Goal: Information Seeking & Learning: Learn about a topic

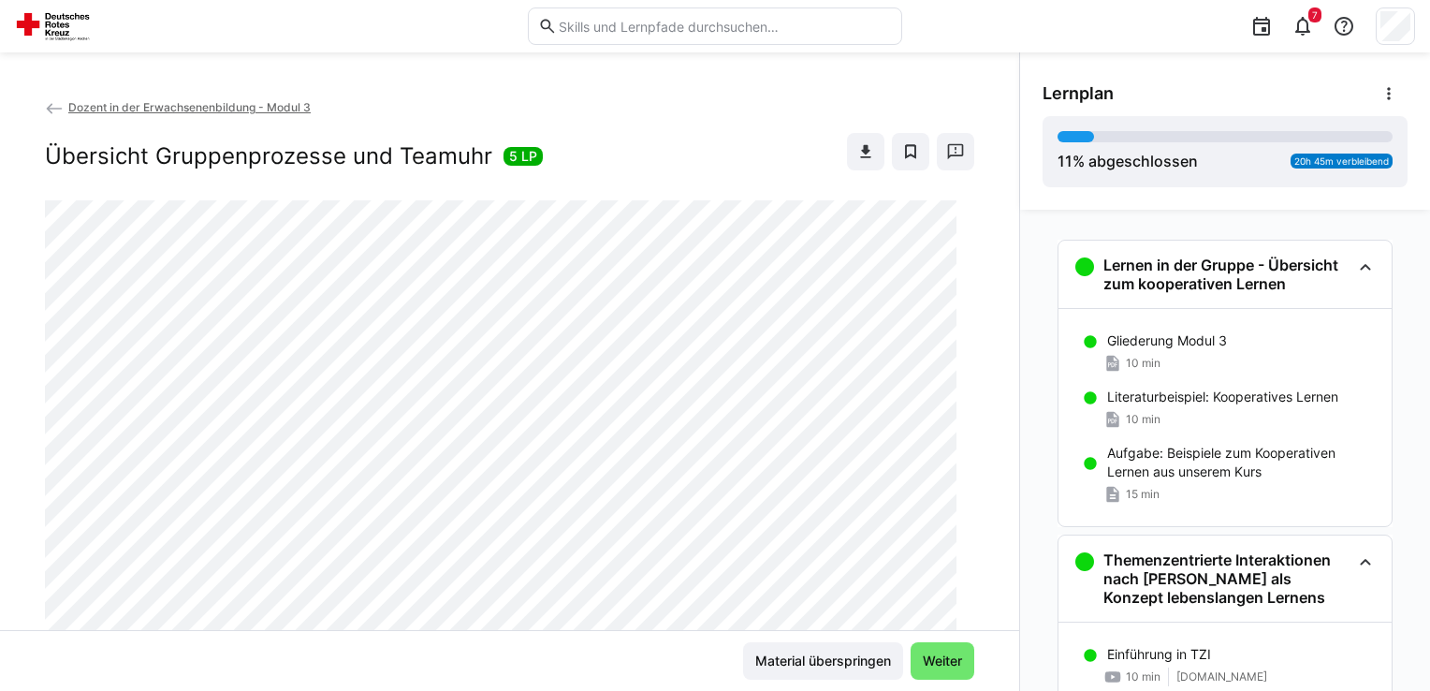
scroll to position [906, 0]
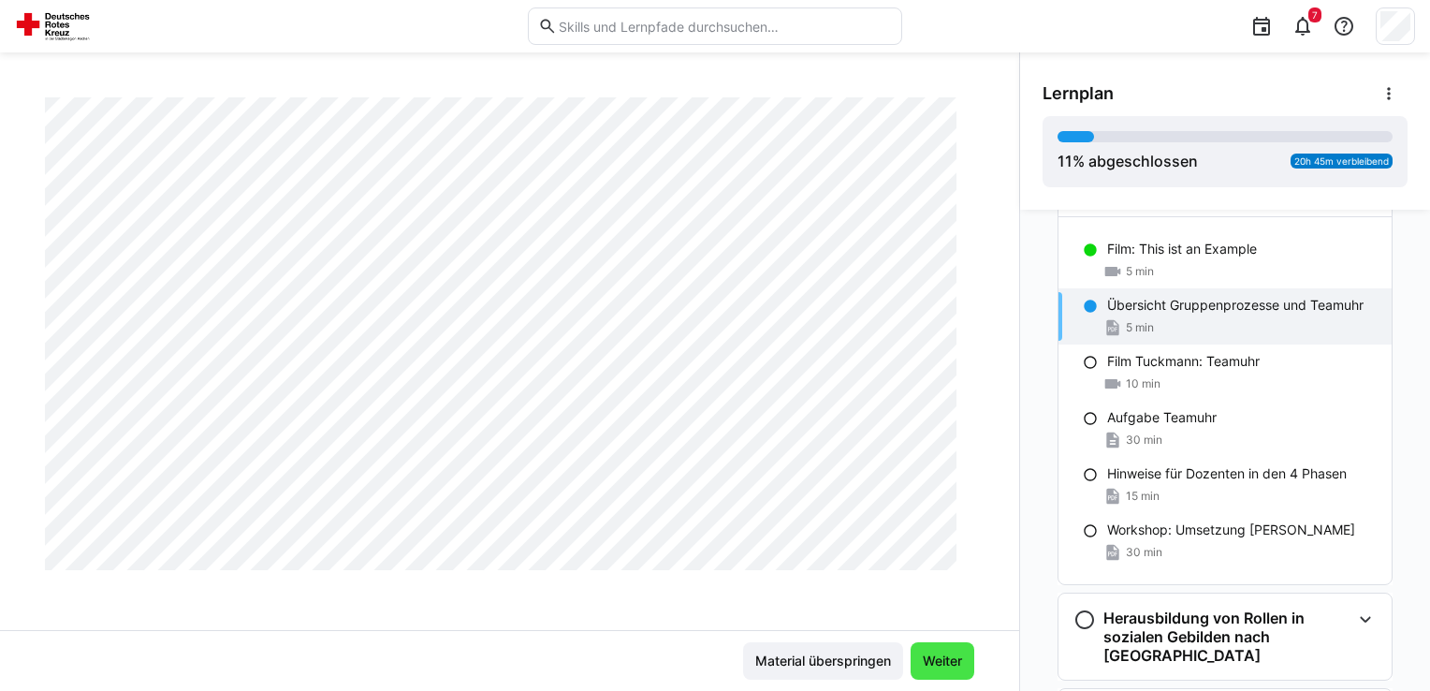
click at [932, 661] on span "Weiter" at bounding box center [942, 660] width 45 height 19
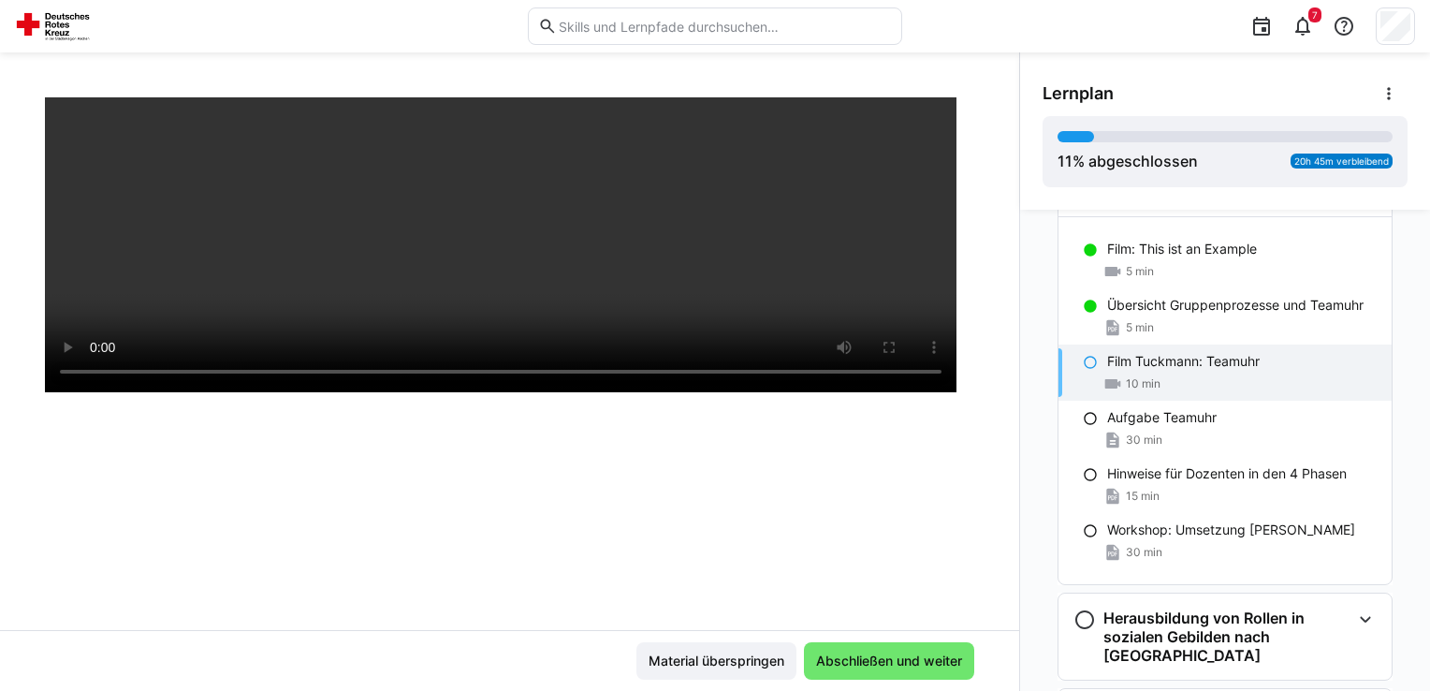
scroll to position [319, 0]
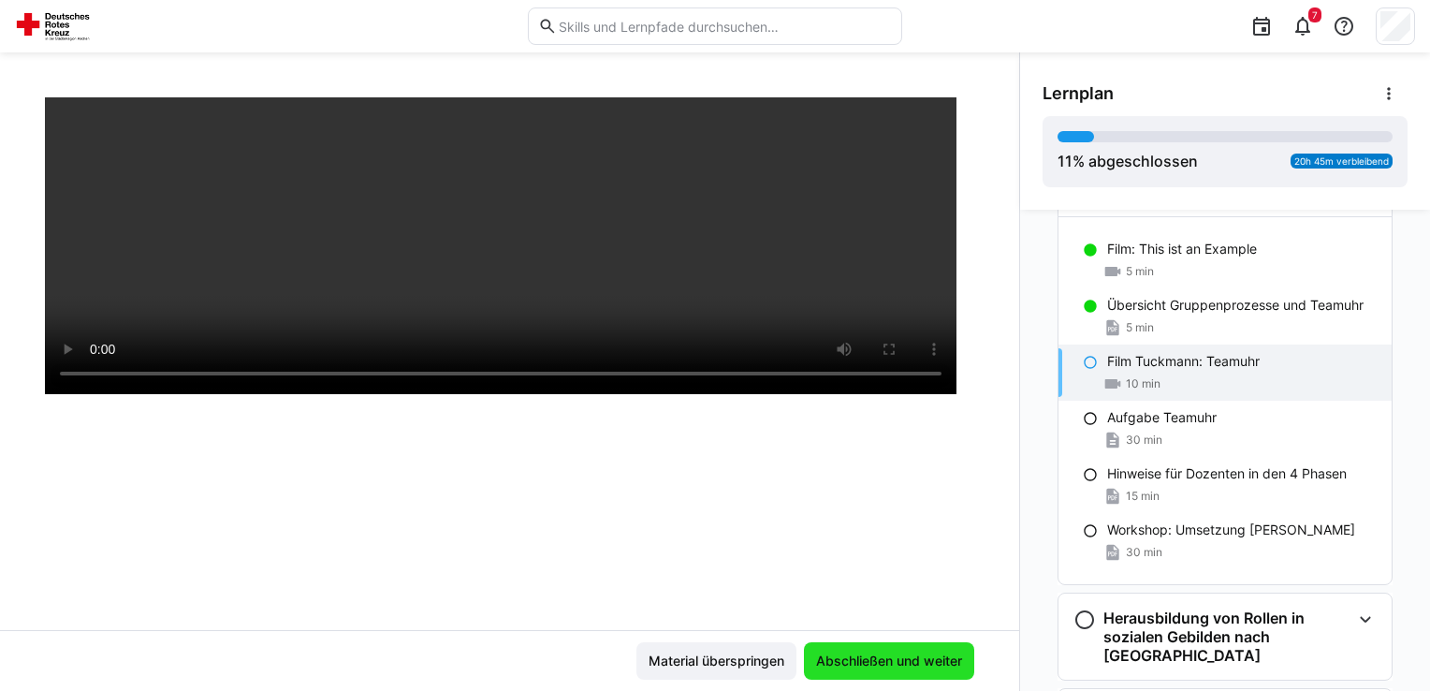
click at [932, 661] on span "Abschließen und weiter" at bounding box center [889, 660] width 152 height 19
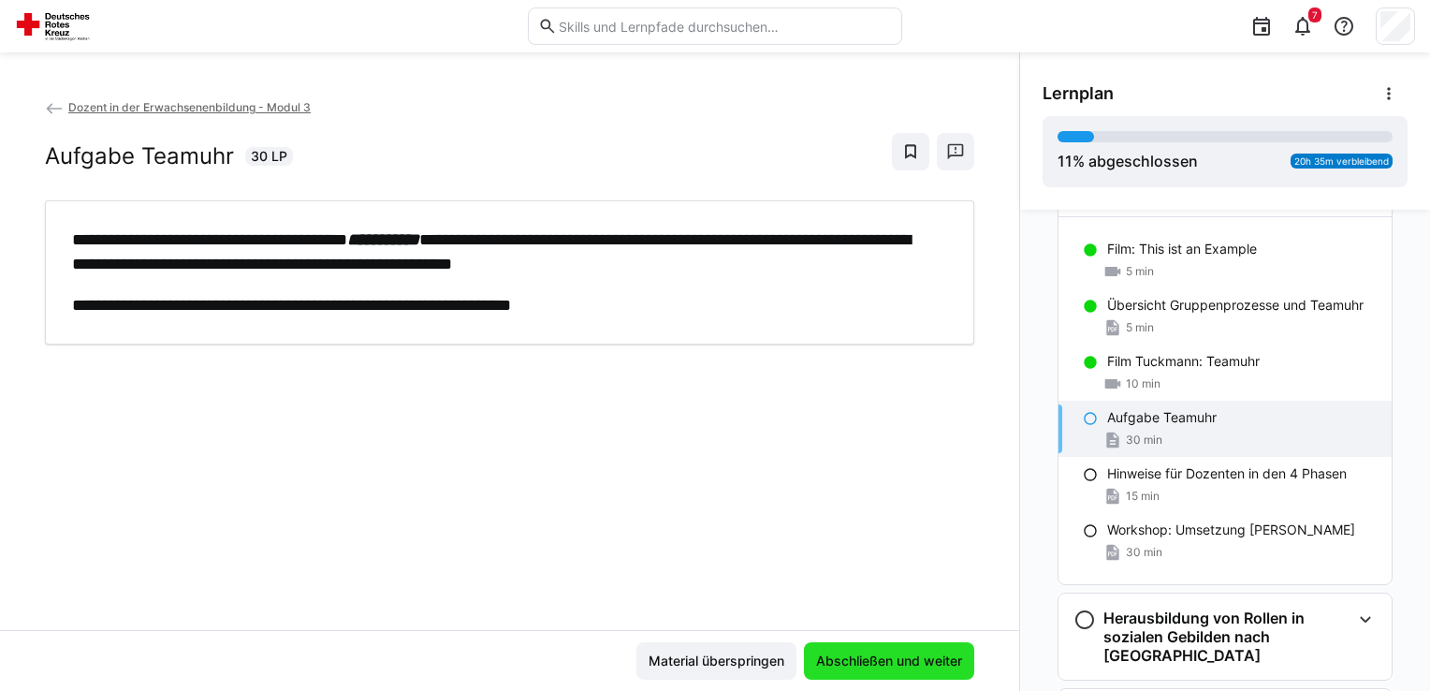
click at [932, 661] on span "Abschließen und weiter" at bounding box center [889, 660] width 152 height 19
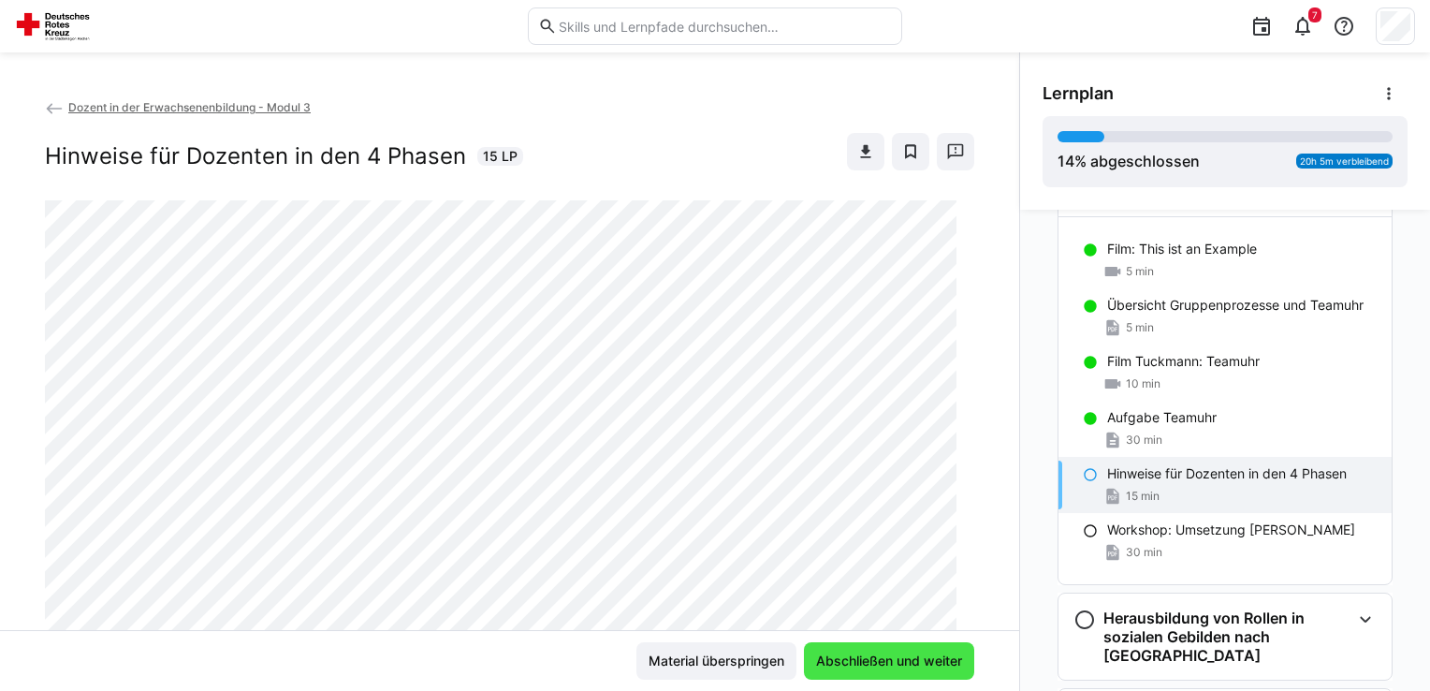
click at [933, 660] on span "Abschließen und weiter" at bounding box center [889, 660] width 152 height 19
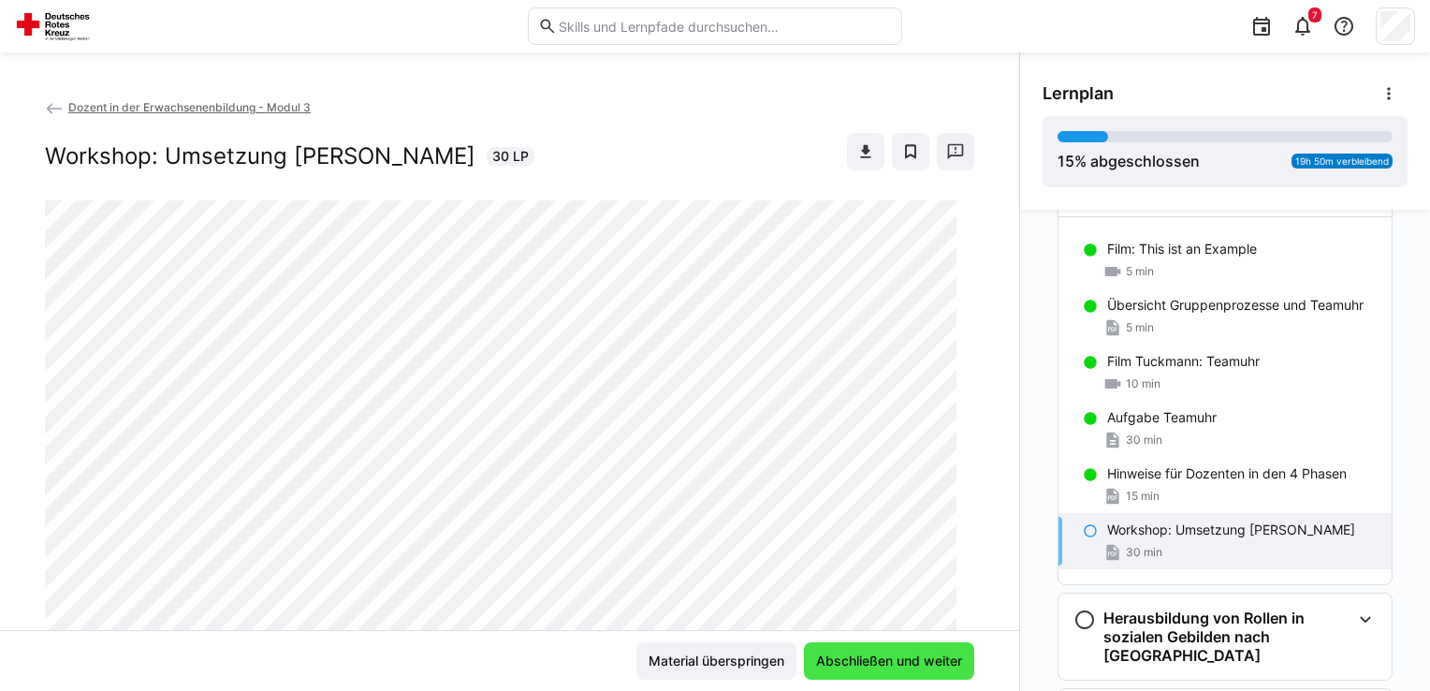
click at [933, 660] on span "Abschließen und weiter" at bounding box center [889, 660] width 152 height 19
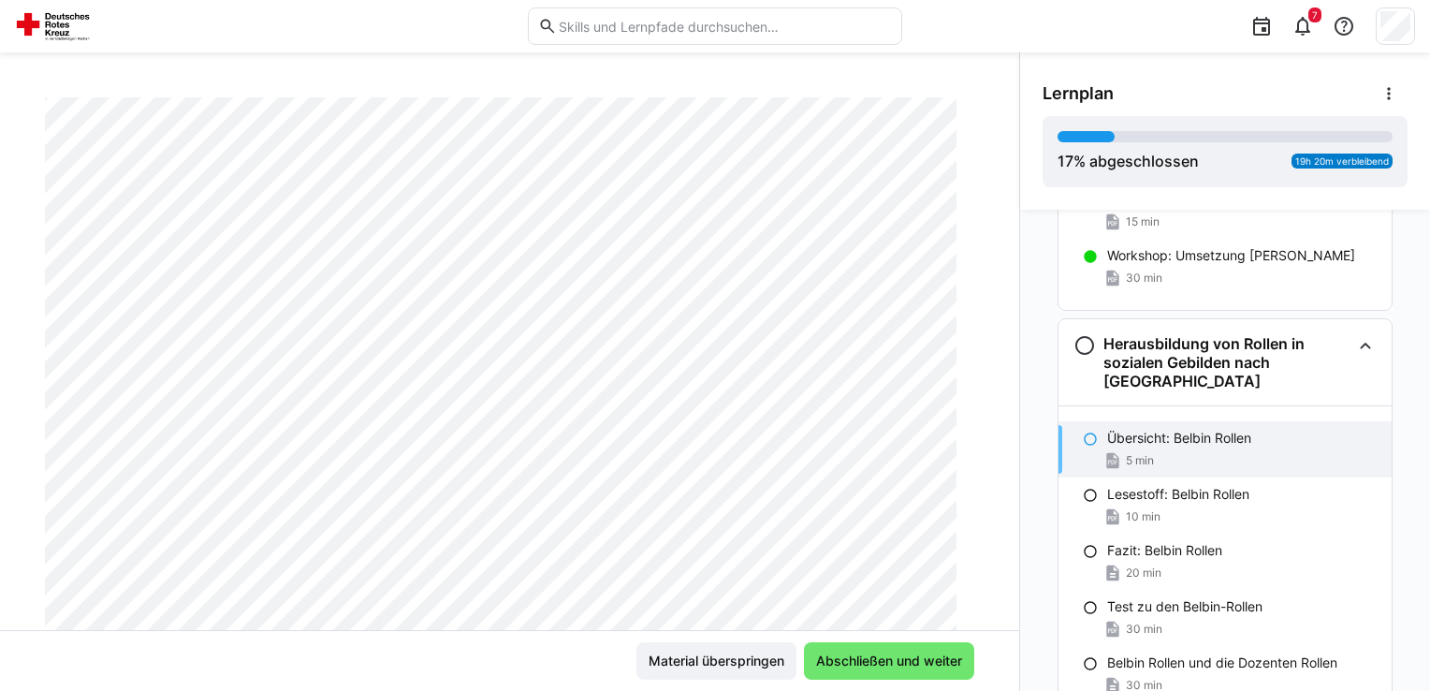
scroll to position [38, 0]
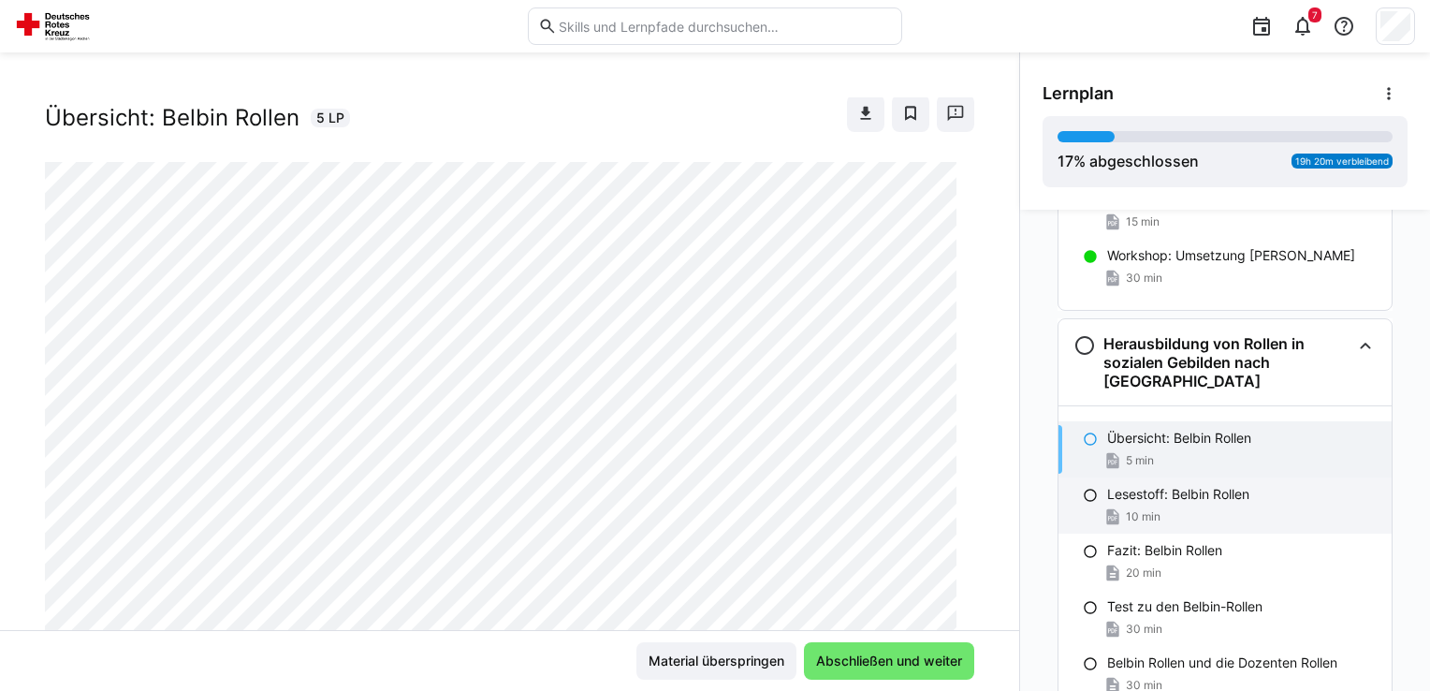
click at [1153, 507] on div "10 min" at bounding box center [1241, 516] width 269 height 19
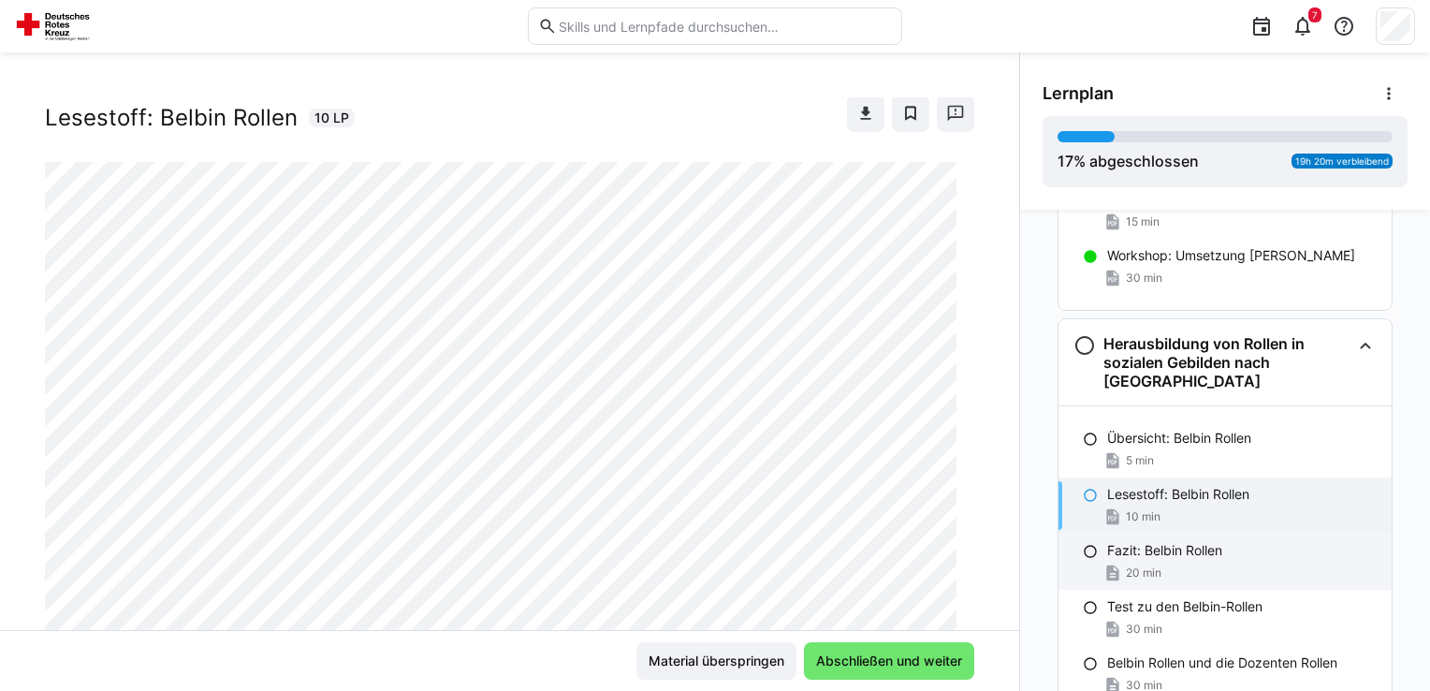
click at [1170, 541] on p "Fazit: Belbin Rollen" at bounding box center [1164, 550] width 115 height 19
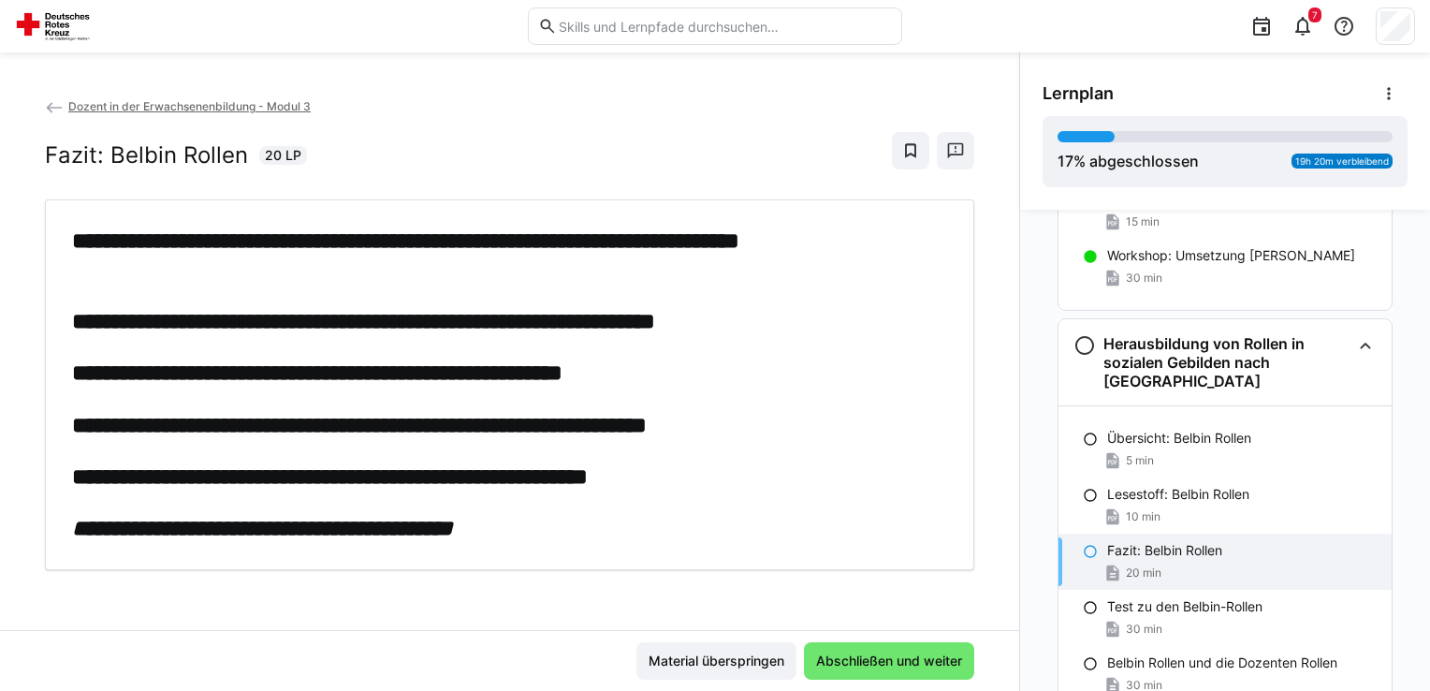
scroll to position [0, 0]
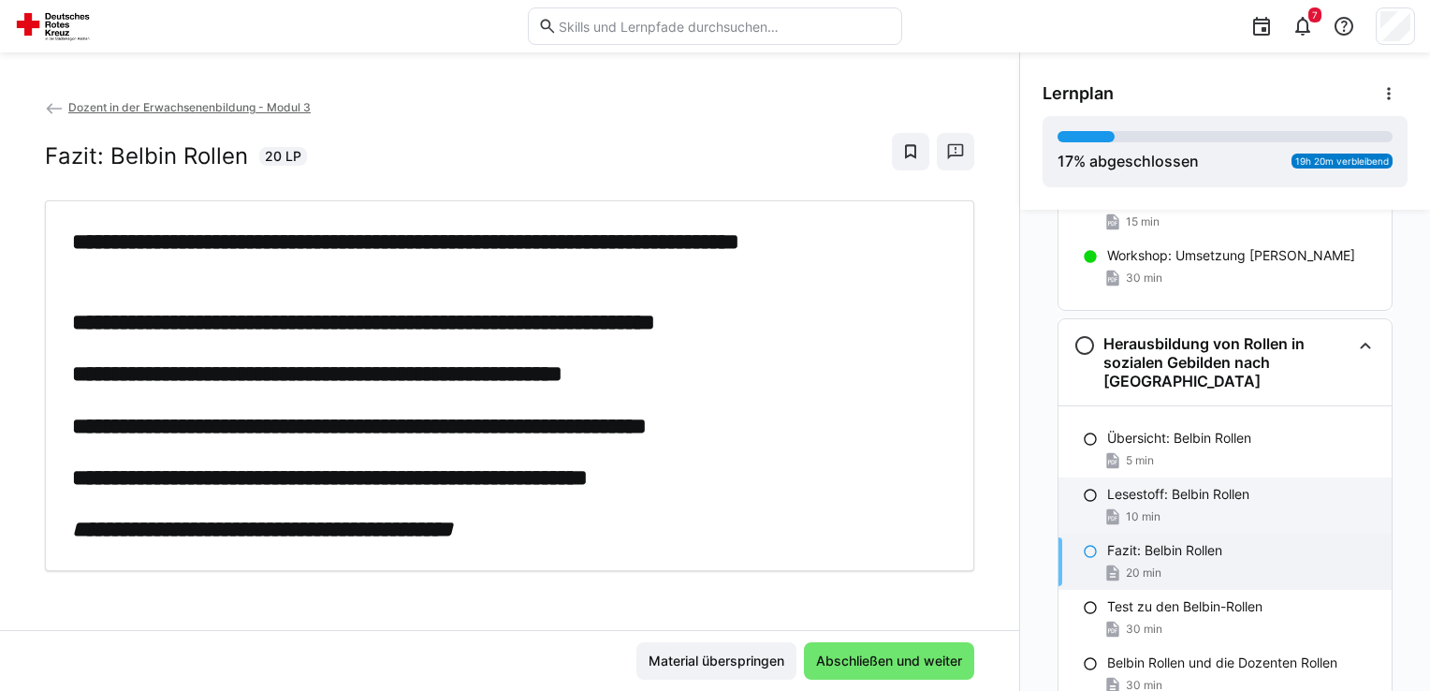
click at [1175, 485] on p "Lesestoff: Belbin Rollen" at bounding box center [1178, 494] width 142 height 19
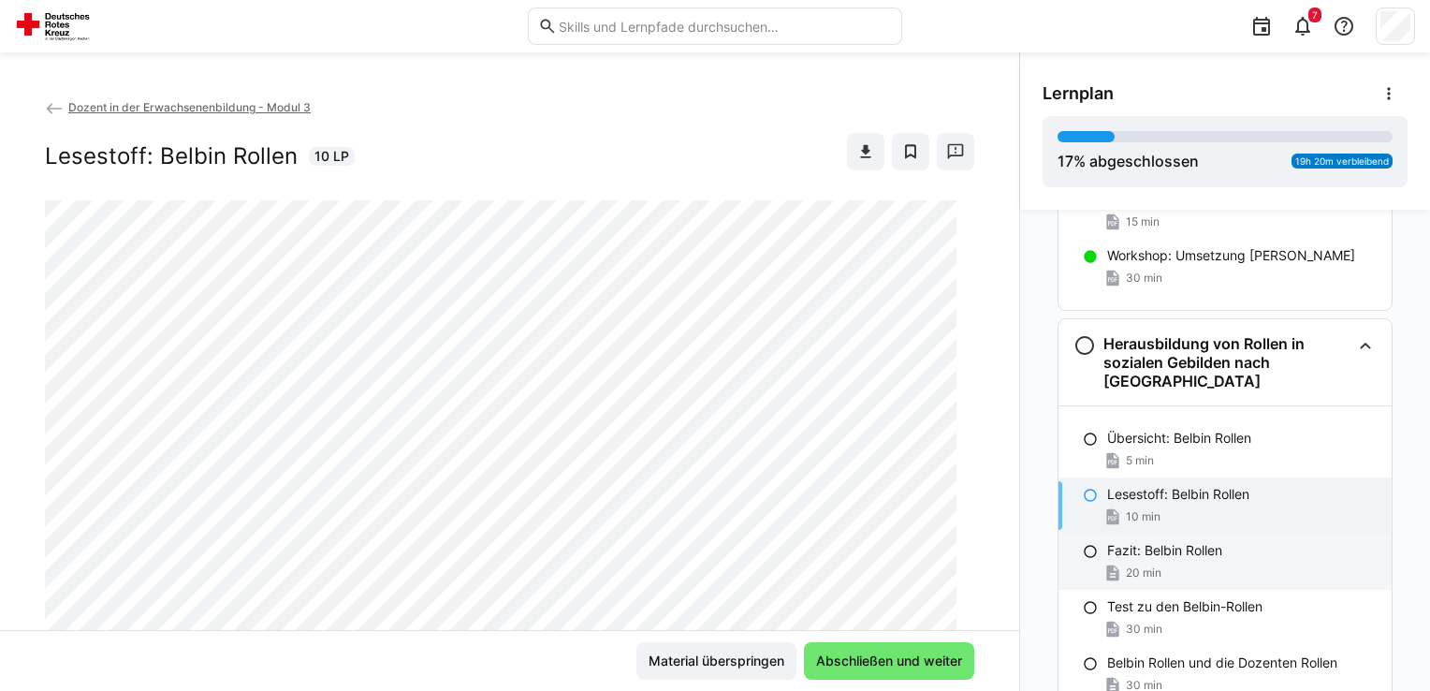
click at [1169, 533] on div "Fazit: Belbin Rollen 20 min" at bounding box center [1224, 561] width 333 height 56
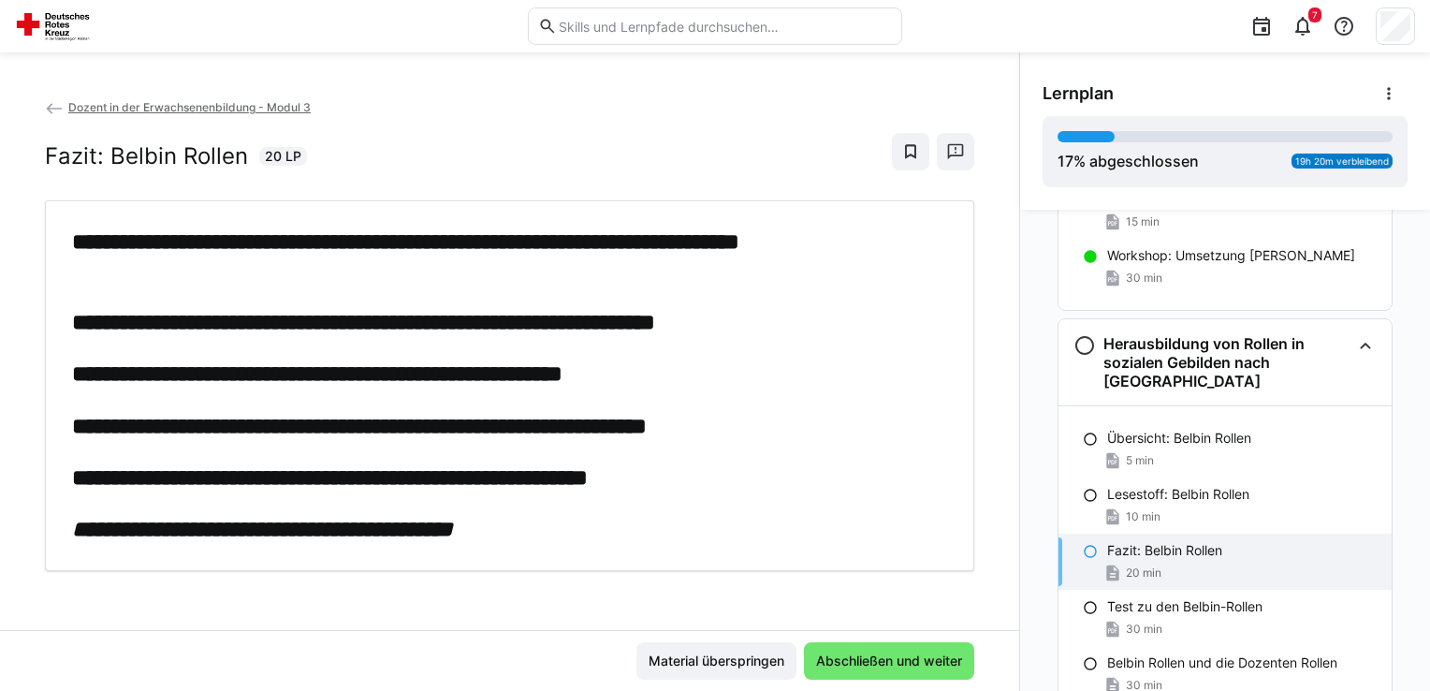
click at [1176, 406] on div "Übersicht: Belbin Rollen 5 min Lesestoff: Belbin Rollen 10 min Fazit: Belbin Ro…" at bounding box center [1224, 561] width 333 height 311
click at [1174, 429] on p "Übersicht: Belbin Rollen" at bounding box center [1179, 438] width 144 height 19
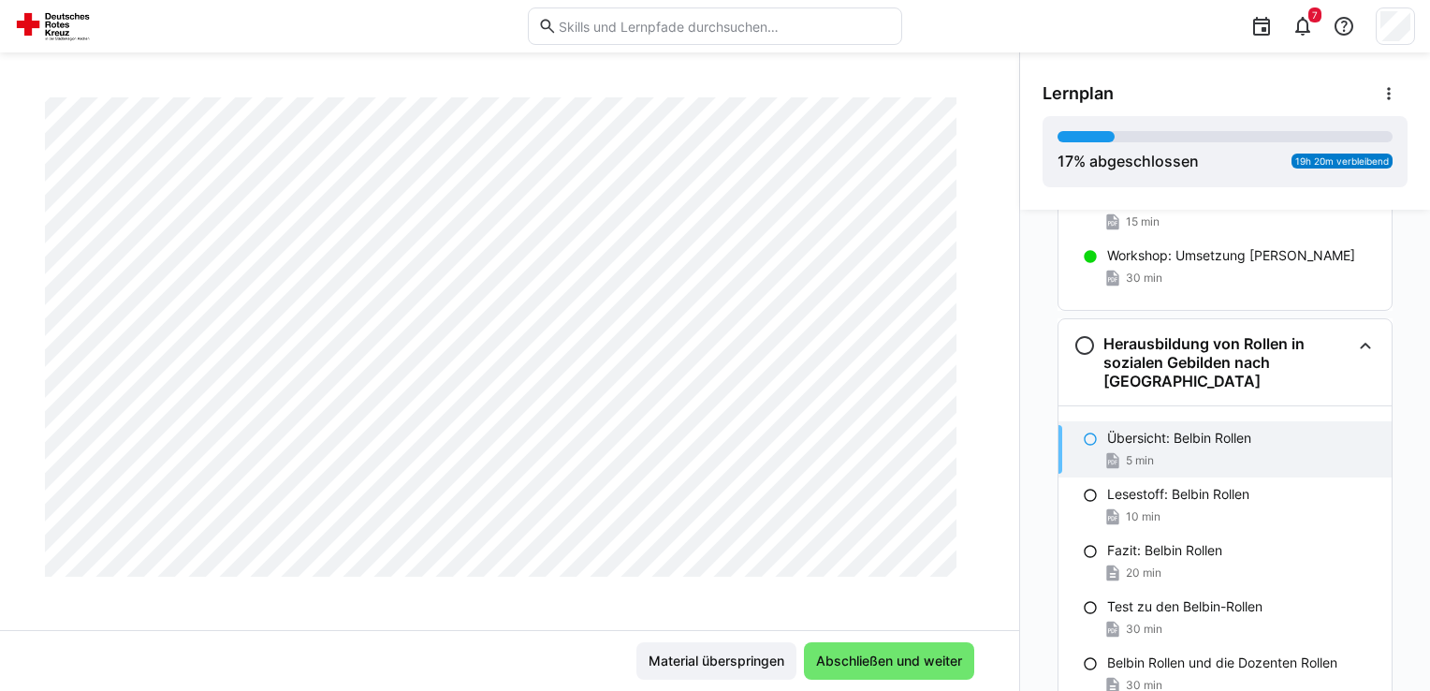
scroll to position [319, 0]
click at [858, 668] on span "Abschließen und weiter" at bounding box center [889, 660] width 152 height 19
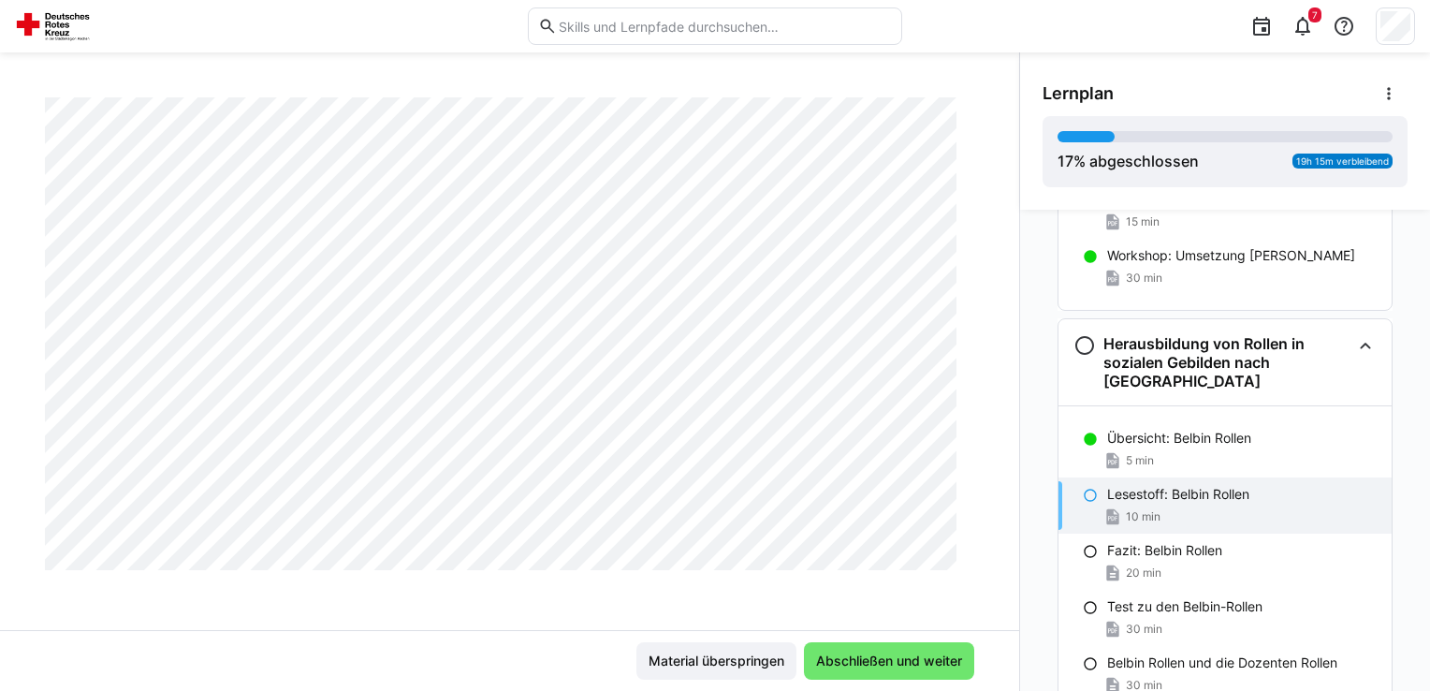
scroll to position [5445, 0]
click at [880, 649] on span "Abschließen und weiter" at bounding box center [889, 660] width 170 height 37
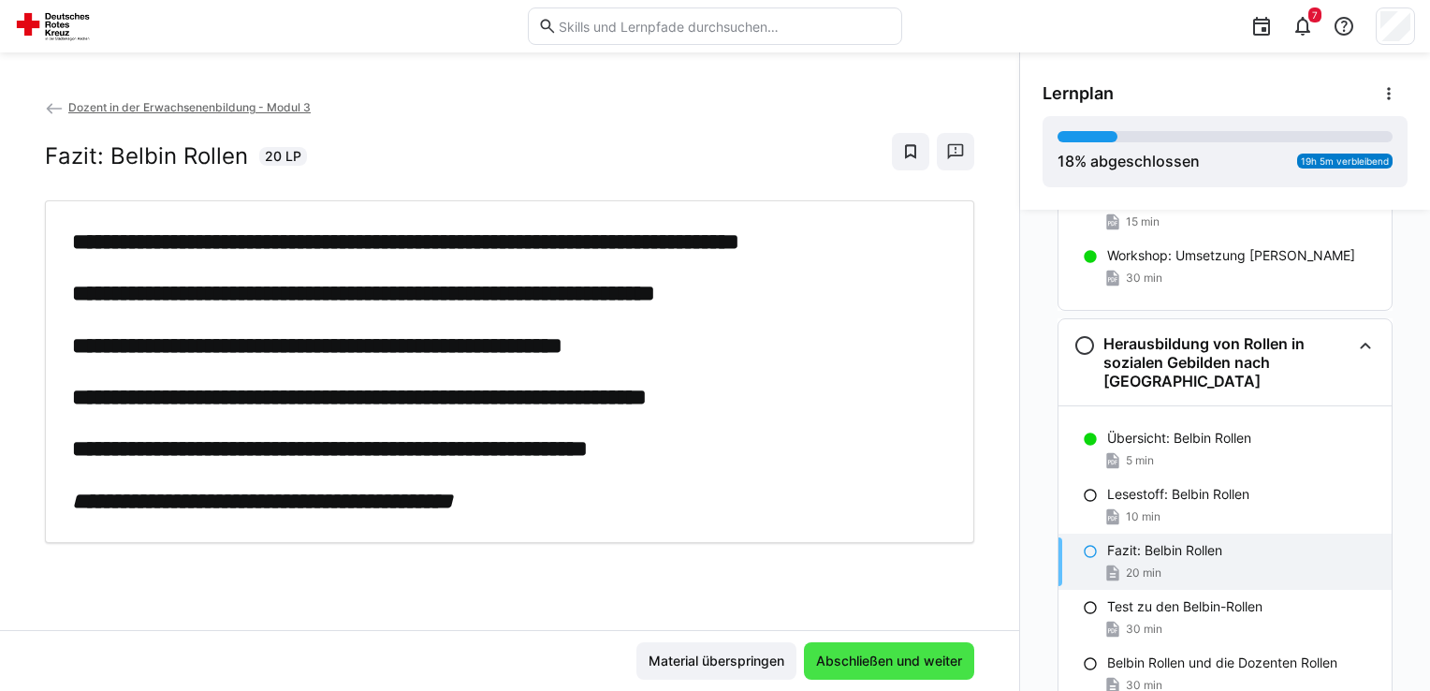
scroll to position [0, 0]
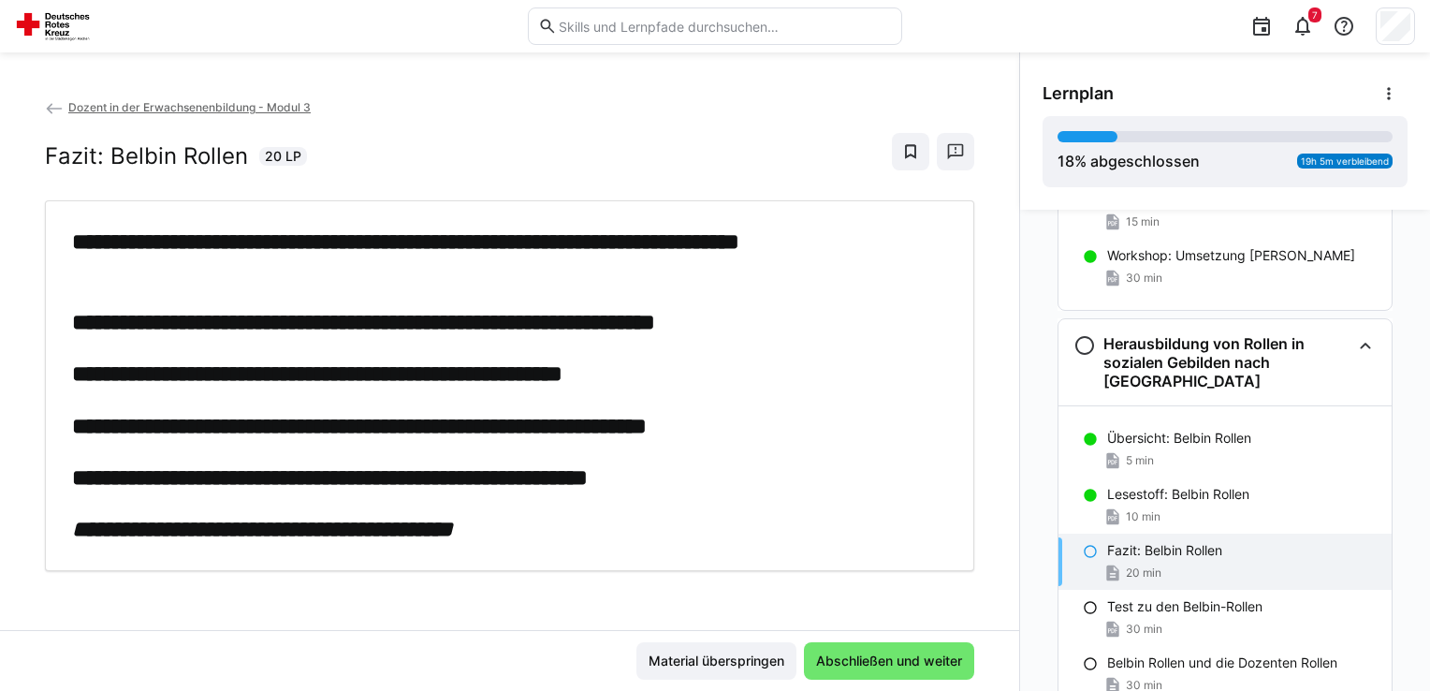
click at [822, 441] on div "**********" at bounding box center [509, 385] width 875 height 317
drag, startPoint x: 854, startPoint y: 346, endPoint x: 815, endPoint y: 374, distance: 48.3
click at [851, 346] on div "**********" at bounding box center [509, 385] width 875 height 317
click at [743, 611] on div "**********" at bounding box center [509, 363] width 1019 height 532
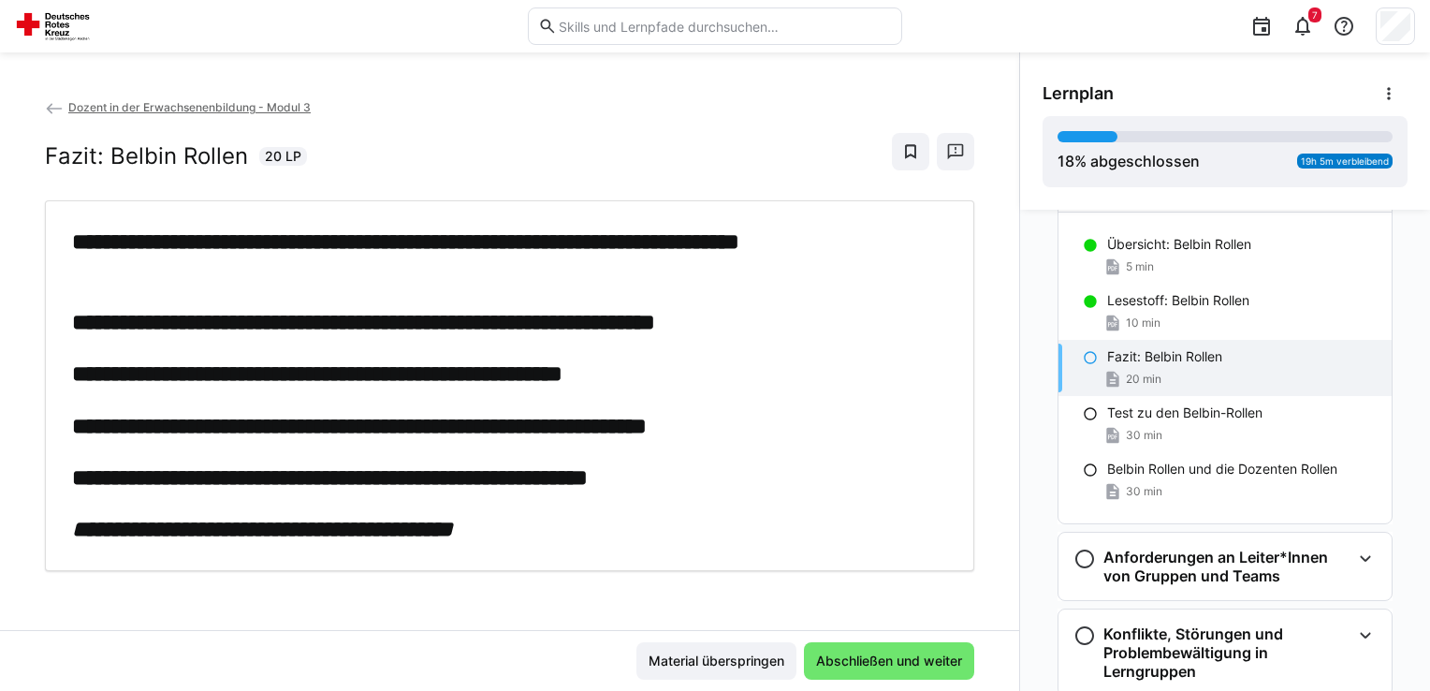
scroll to position [1367, 0]
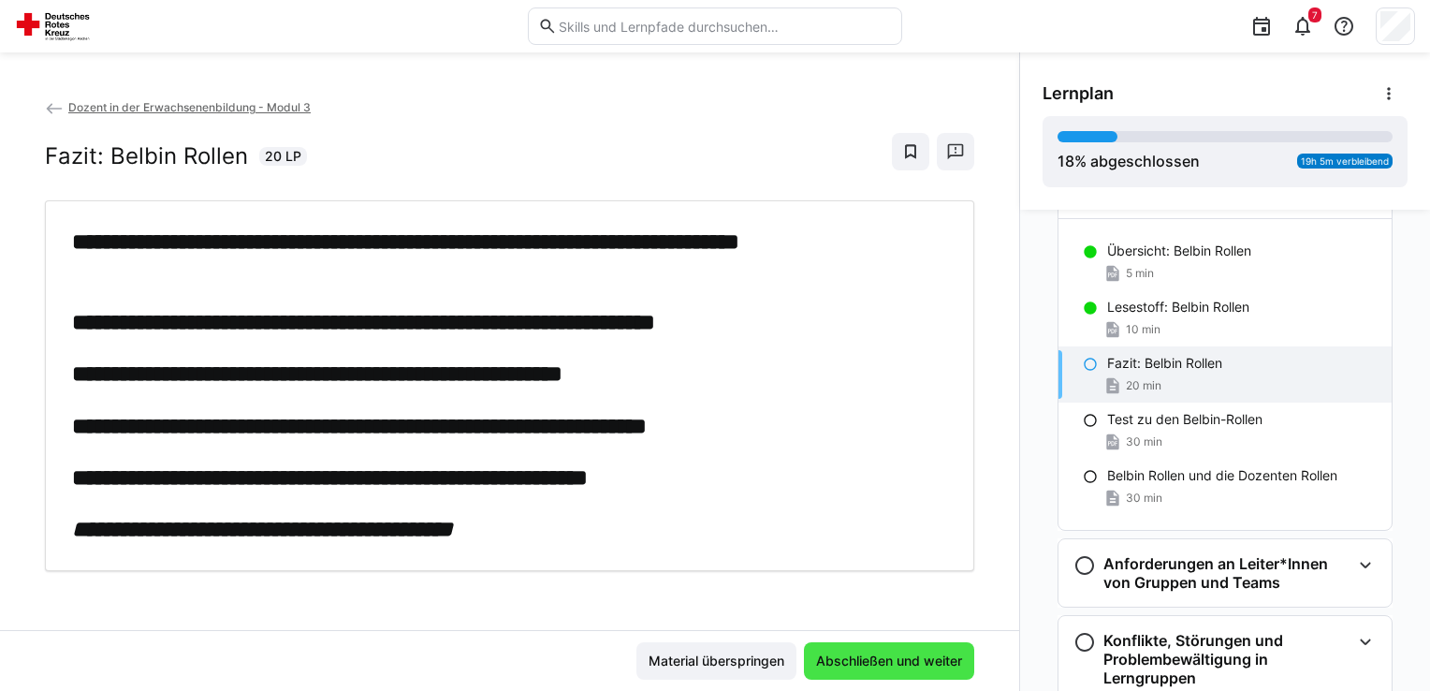
click at [906, 654] on span "Abschließen und weiter" at bounding box center [889, 660] width 152 height 19
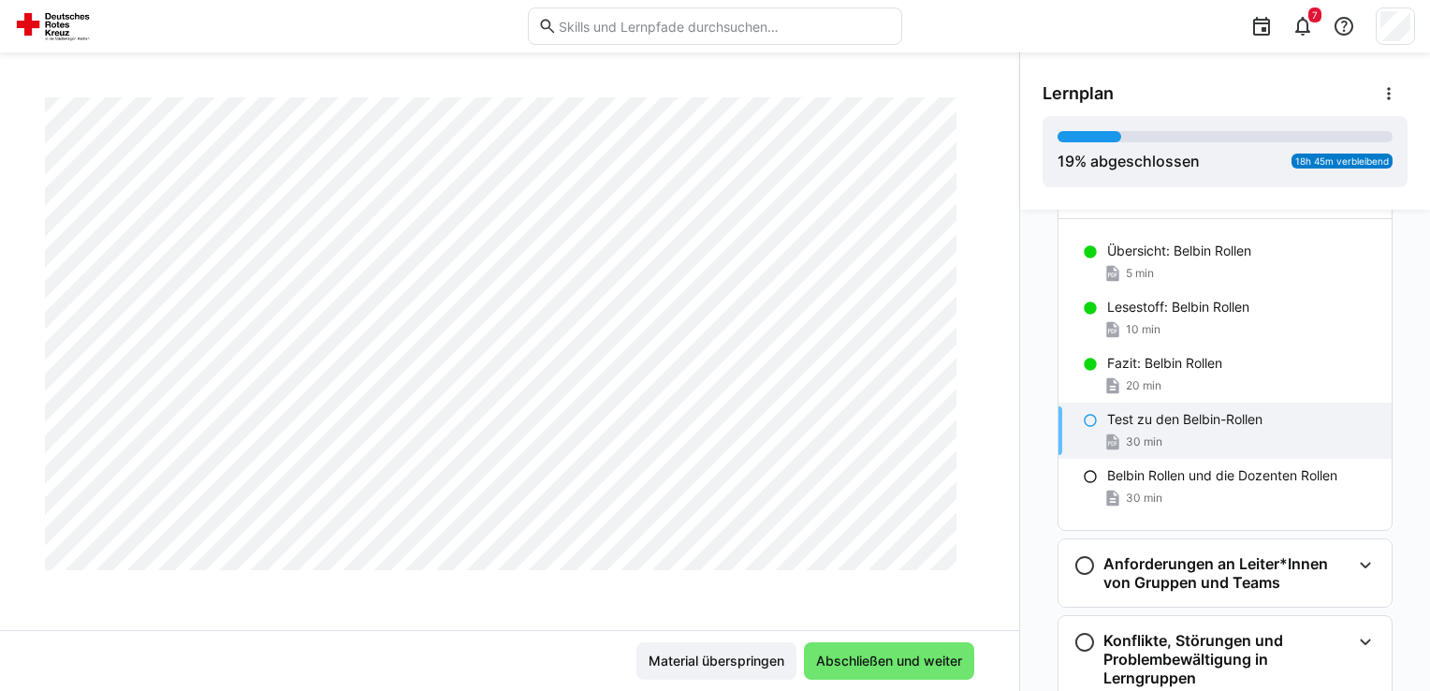
scroll to position [5594, 0]
click at [1391, 85] on eds-icon at bounding box center [1388, 93] width 19 height 19
click at [1304, 73] on div "Lernplan Details ansehen Lernpfad deaktivieren 19 % abgeschlossen 18h 45m verbl…" at bounding box center [1225, 130] width 410 height 157
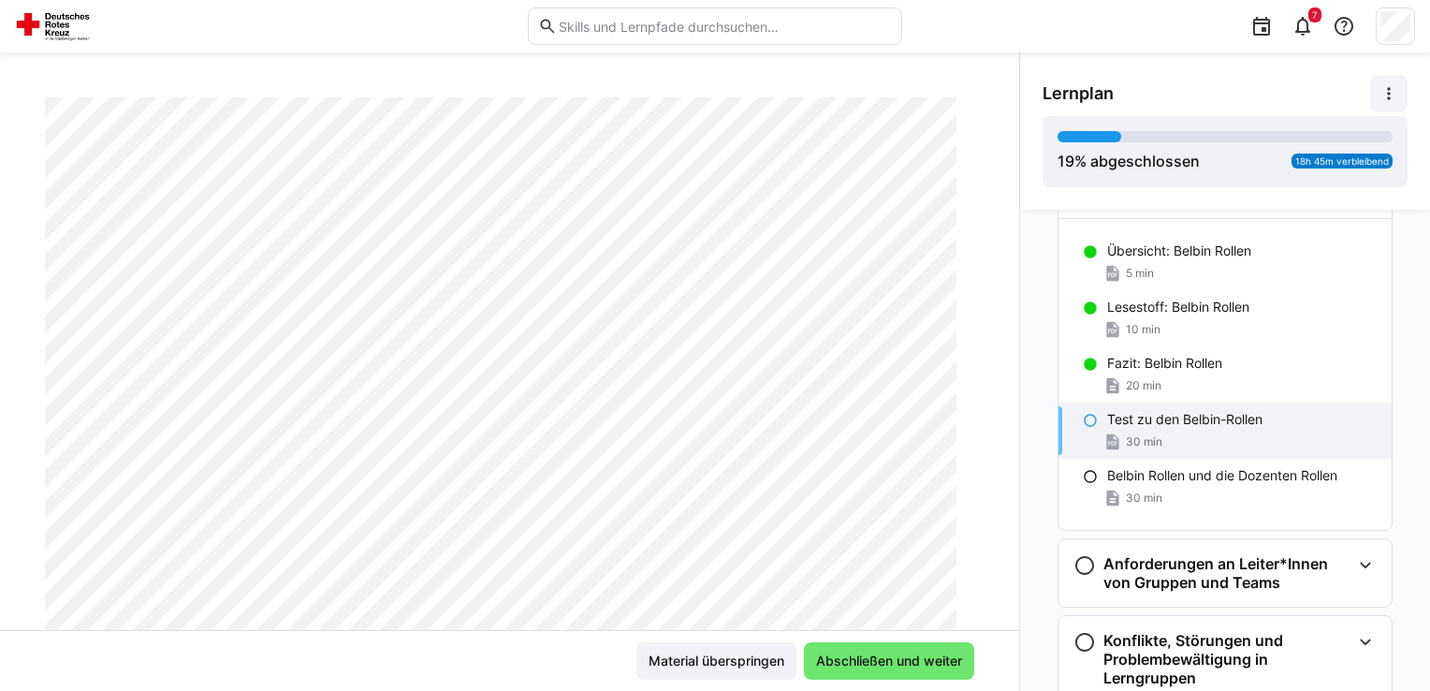
scroll to position [0, 0]
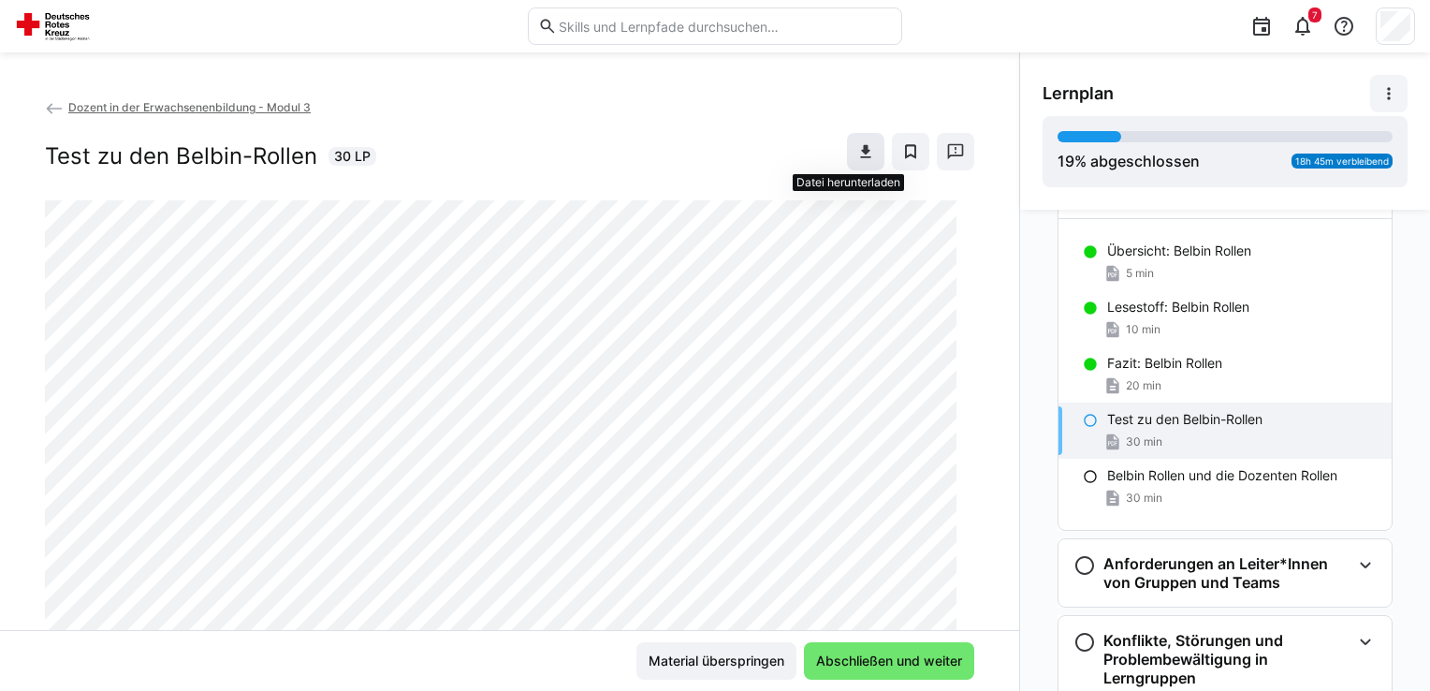
click at [861, 149] on span at bounding box center [865, 151] width 37 height 37
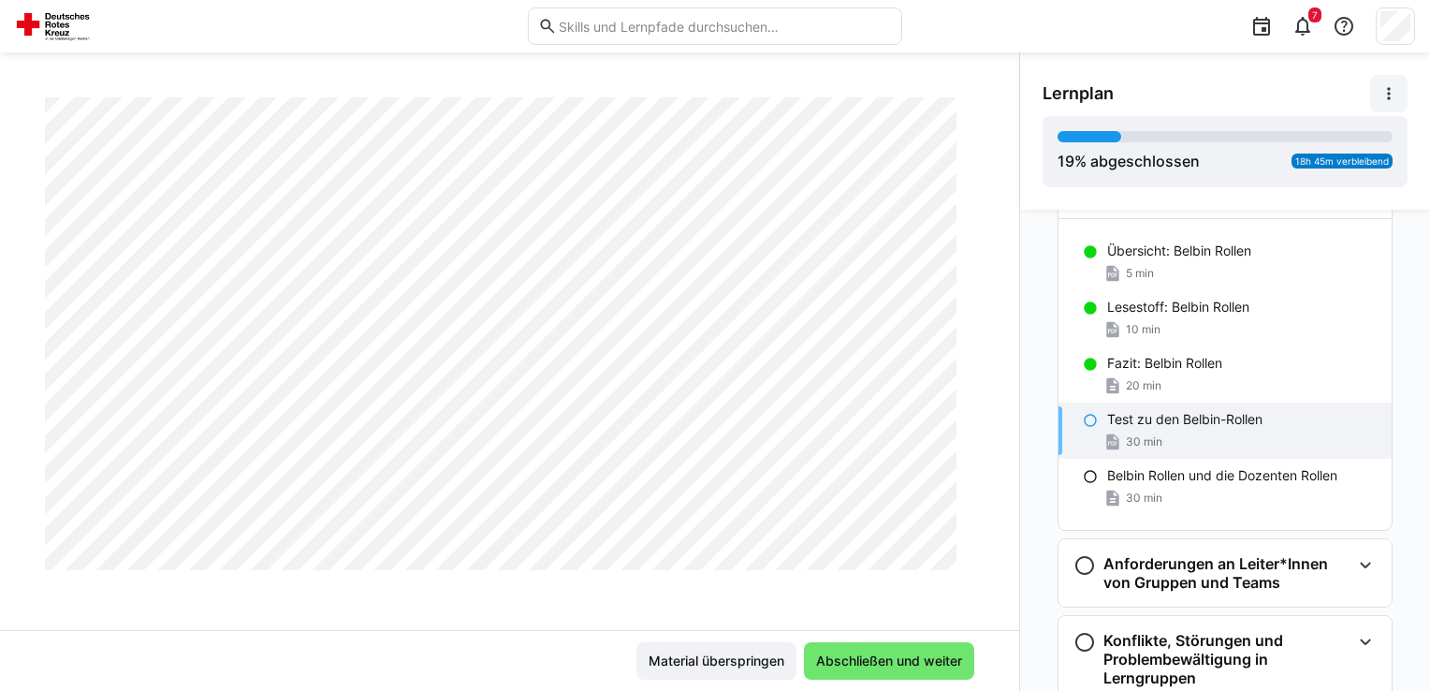
scroll to position [6062, 0]
click at [939, 650] on span "Abschließen und weiter" at bounding box center [889, 660] width 170 height 37
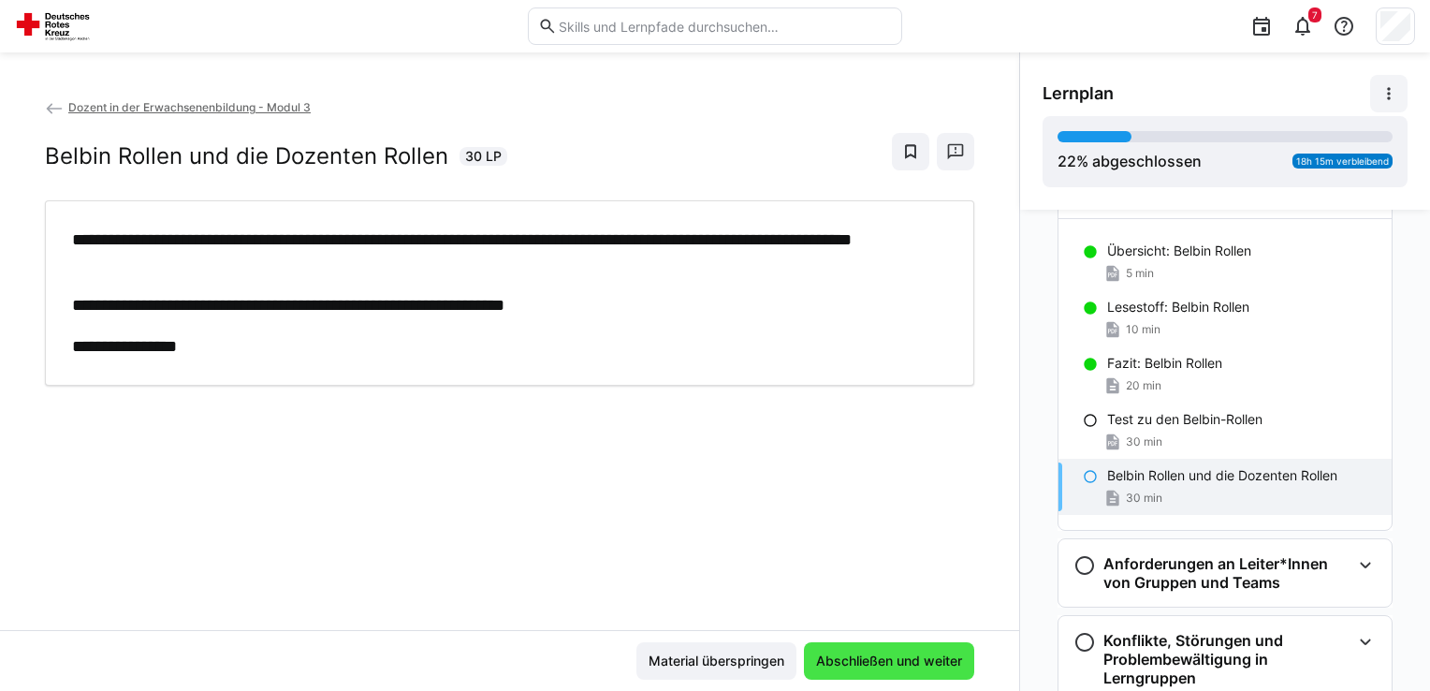
scroll to position [0, 0]
click at [801, 526] on div "**********" at bounding box center [509, 363] width 1019 height 532
click at [900, 666] on span "Abschließen und weiter" at bounding box center [889, 660] width 152 height 19
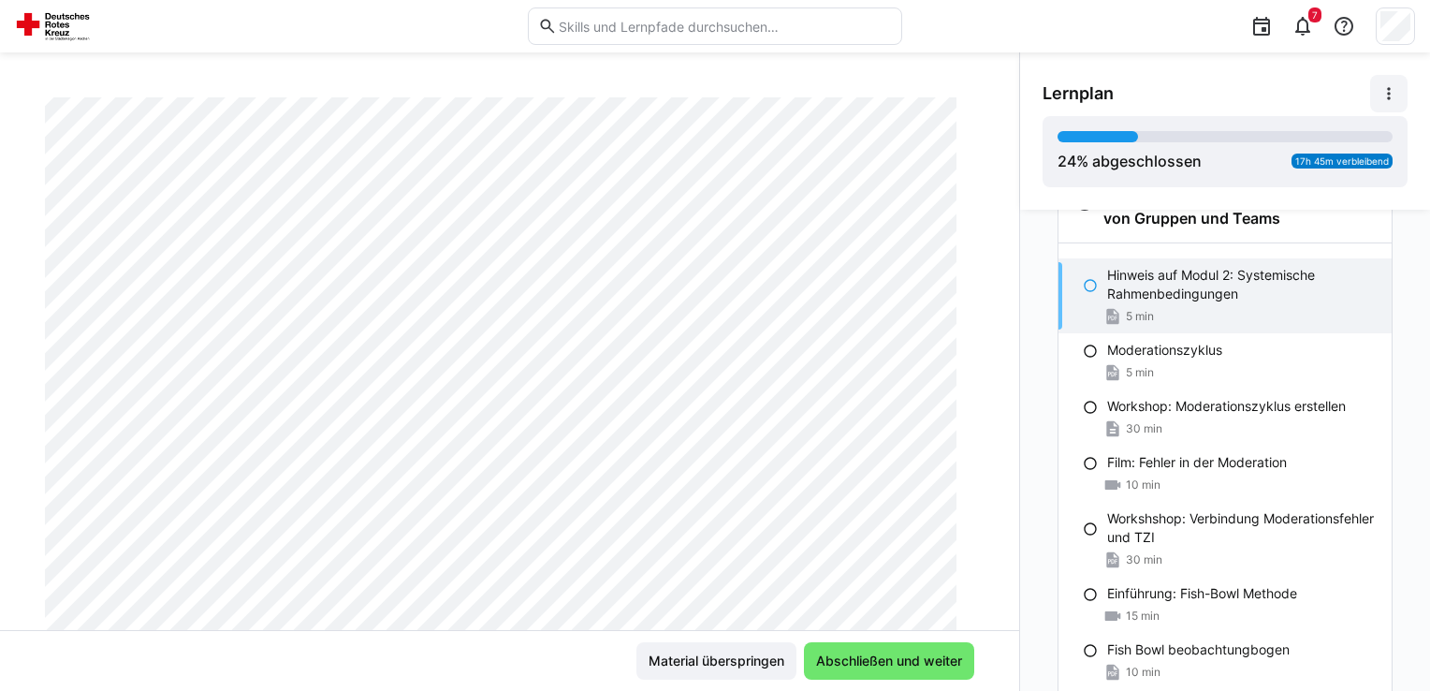
scroll to position [1736, 0]
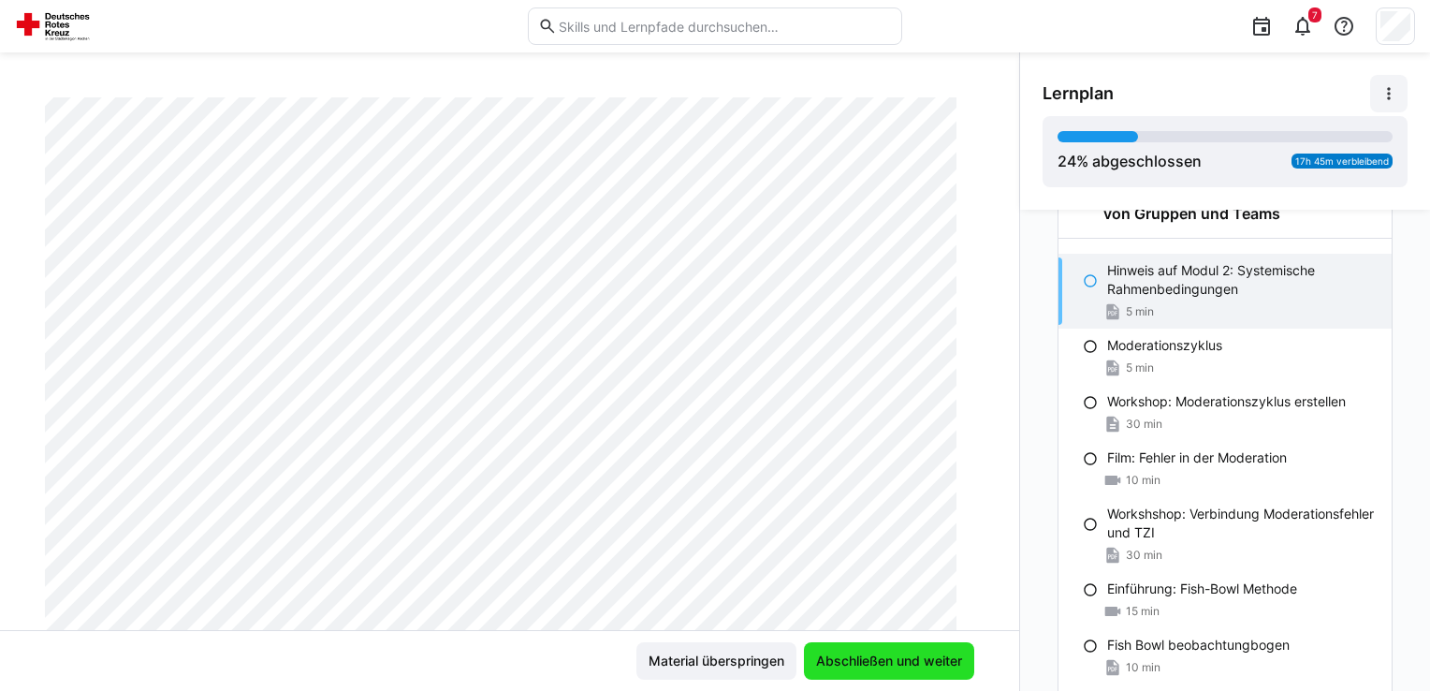
click at [889, 664] on span "Abschließen und weiter" at bounding box center [889, 660] width 152 height 19
